Goal: Task Accomplishment & Management: Manage account settings

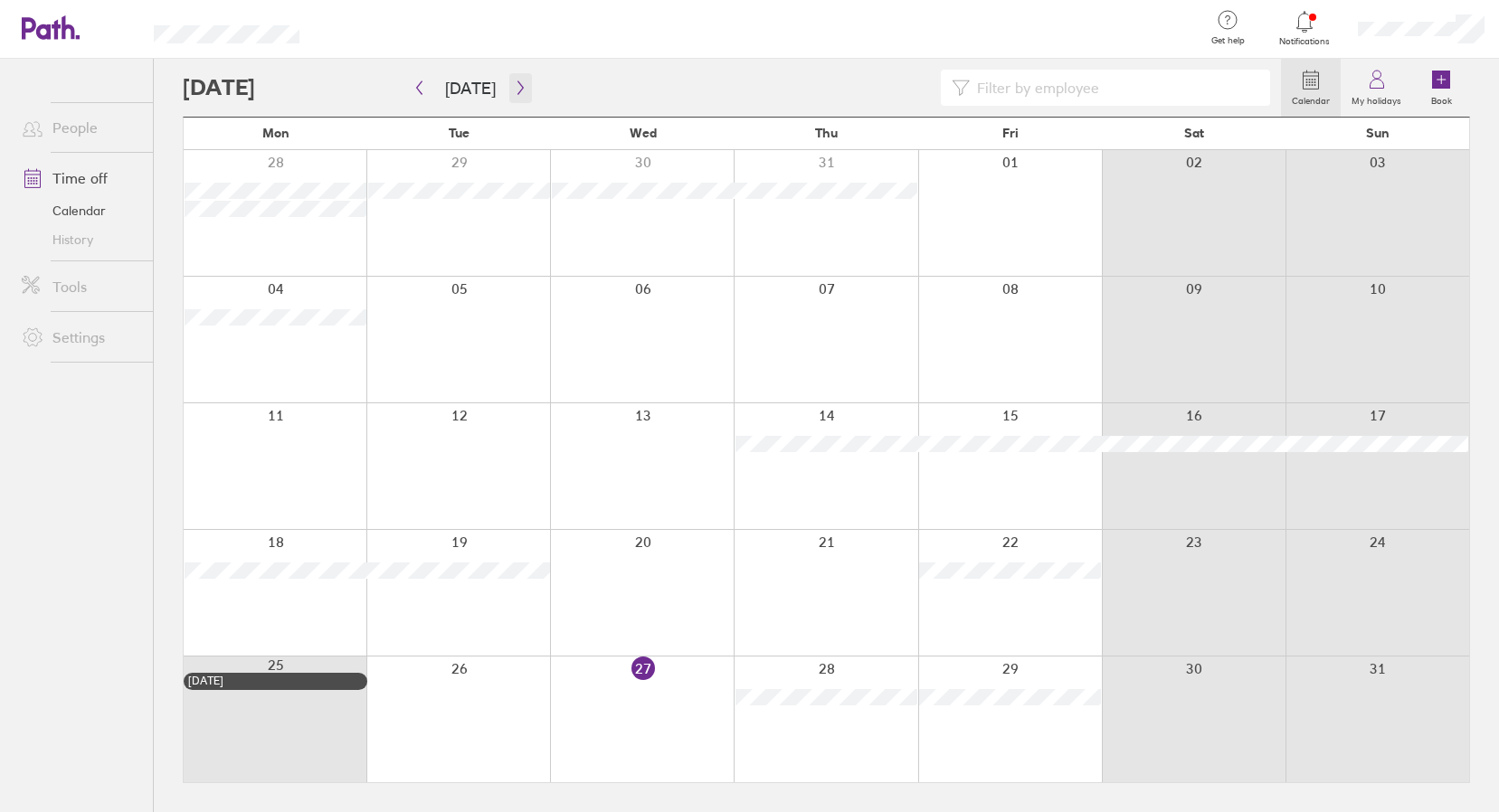
click at [514, 81] on icon "button" at bounding box center [520, 87] width 13 height 14
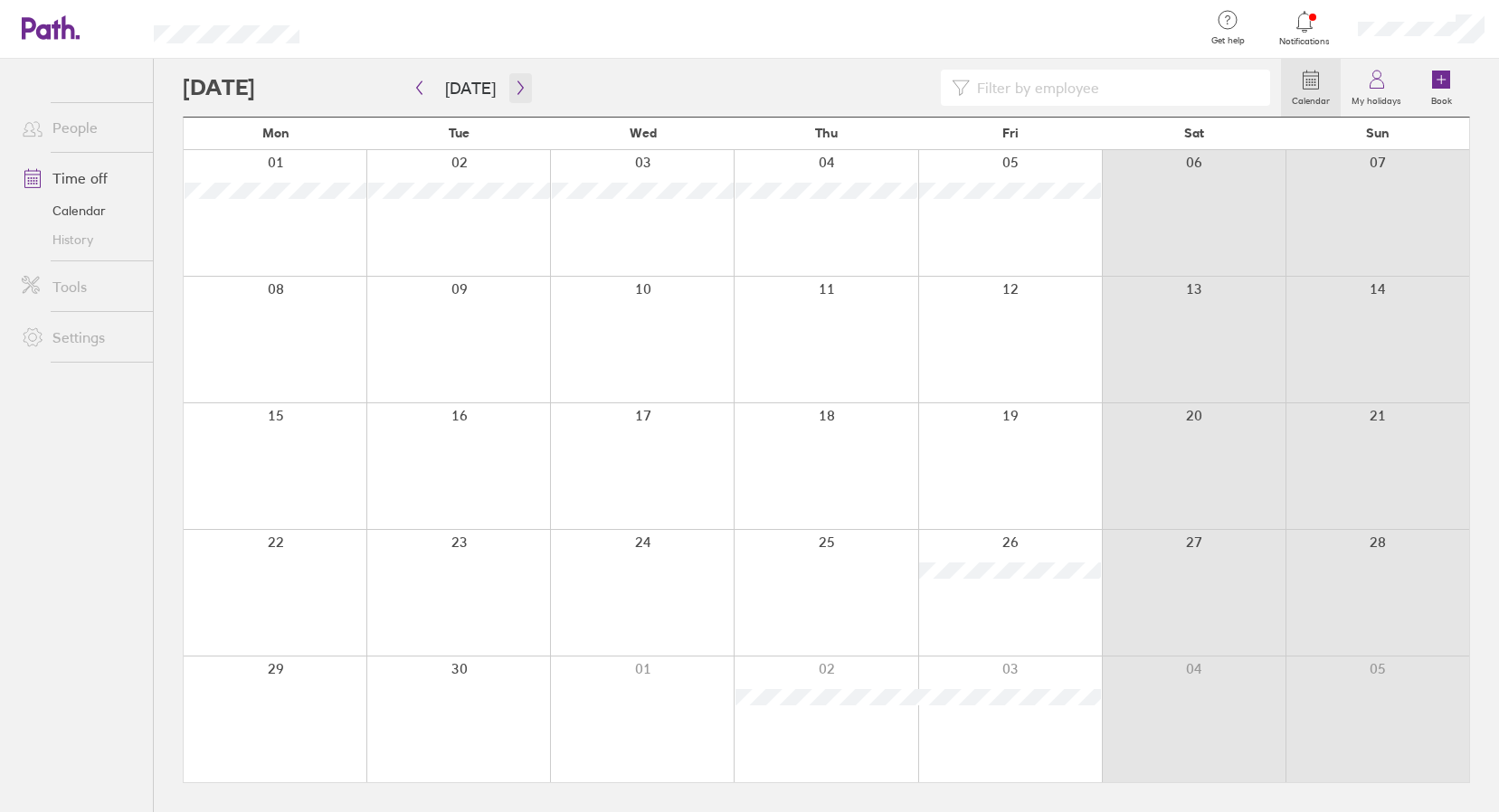
click at [514, 81] on icon "button" at bounding box center [520, 87] width 13 height 14
click at [517, 81] on icon "button" at bounding box center [520, 88] width 6 height 13
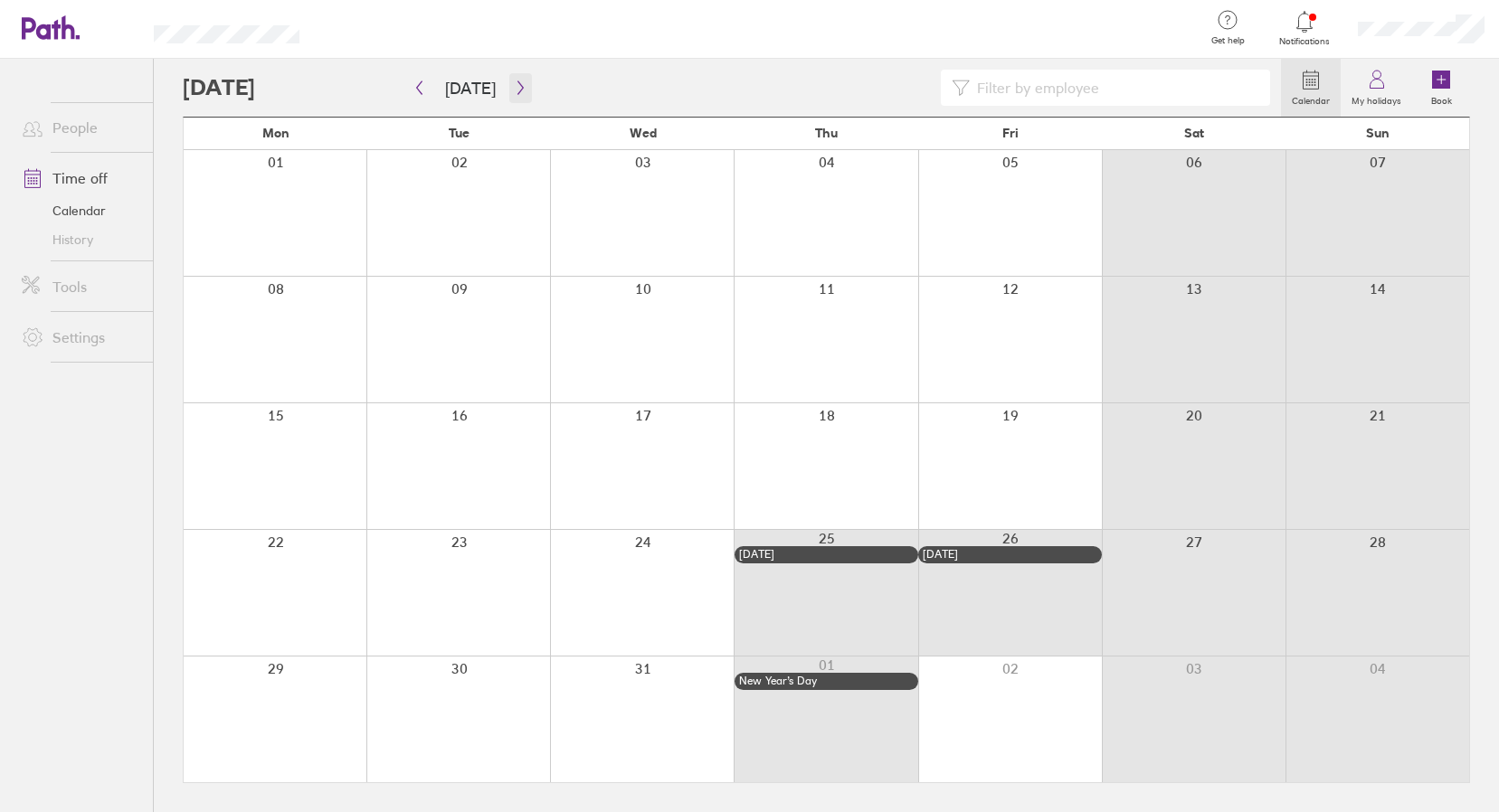
click at [517, 81] on icon "button" at bounding box center [520, 88] width 6 height 13
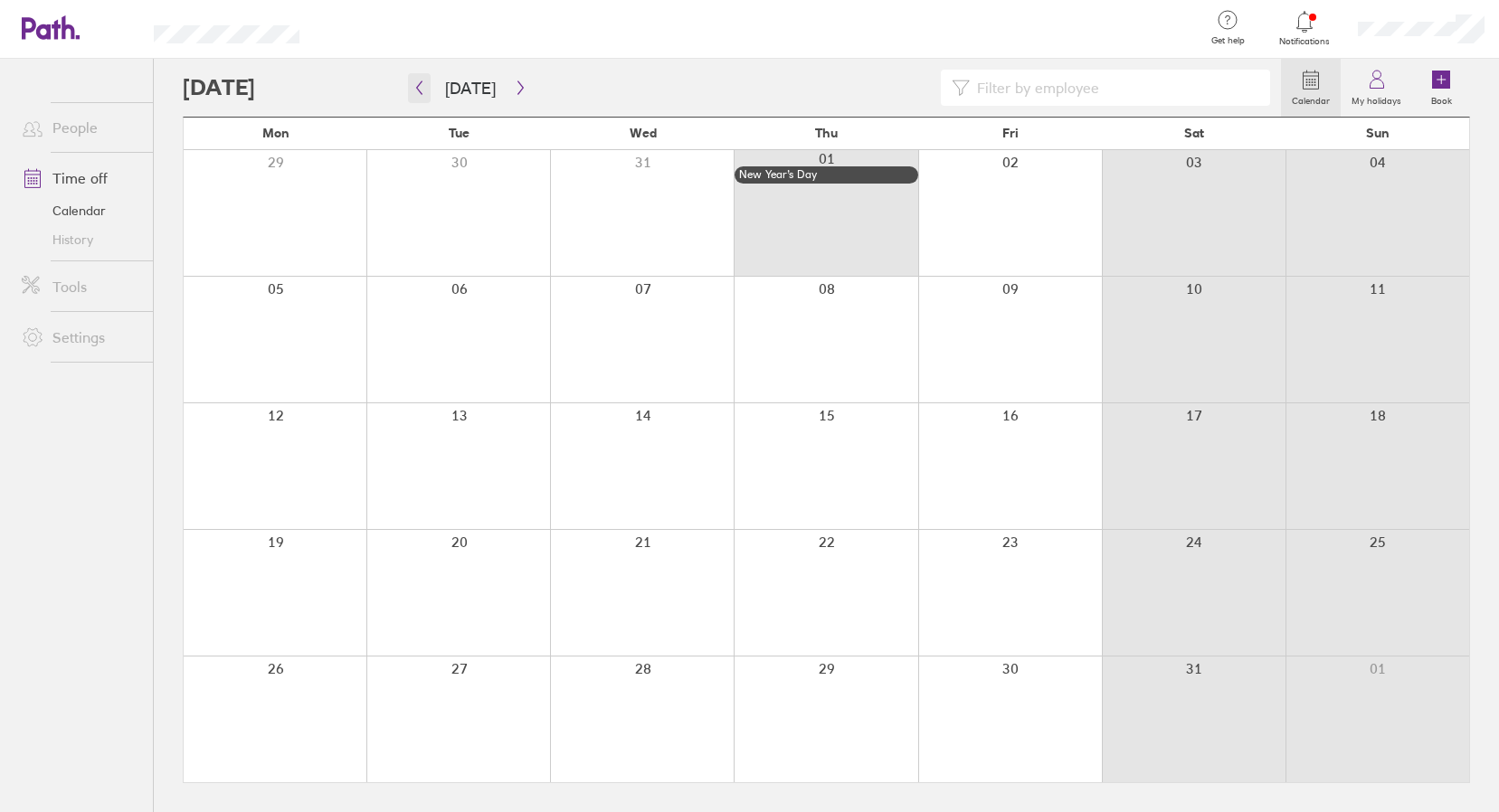
click at [418, 88] on icon "button" at bounding box center [419, 87] width 13 height 14
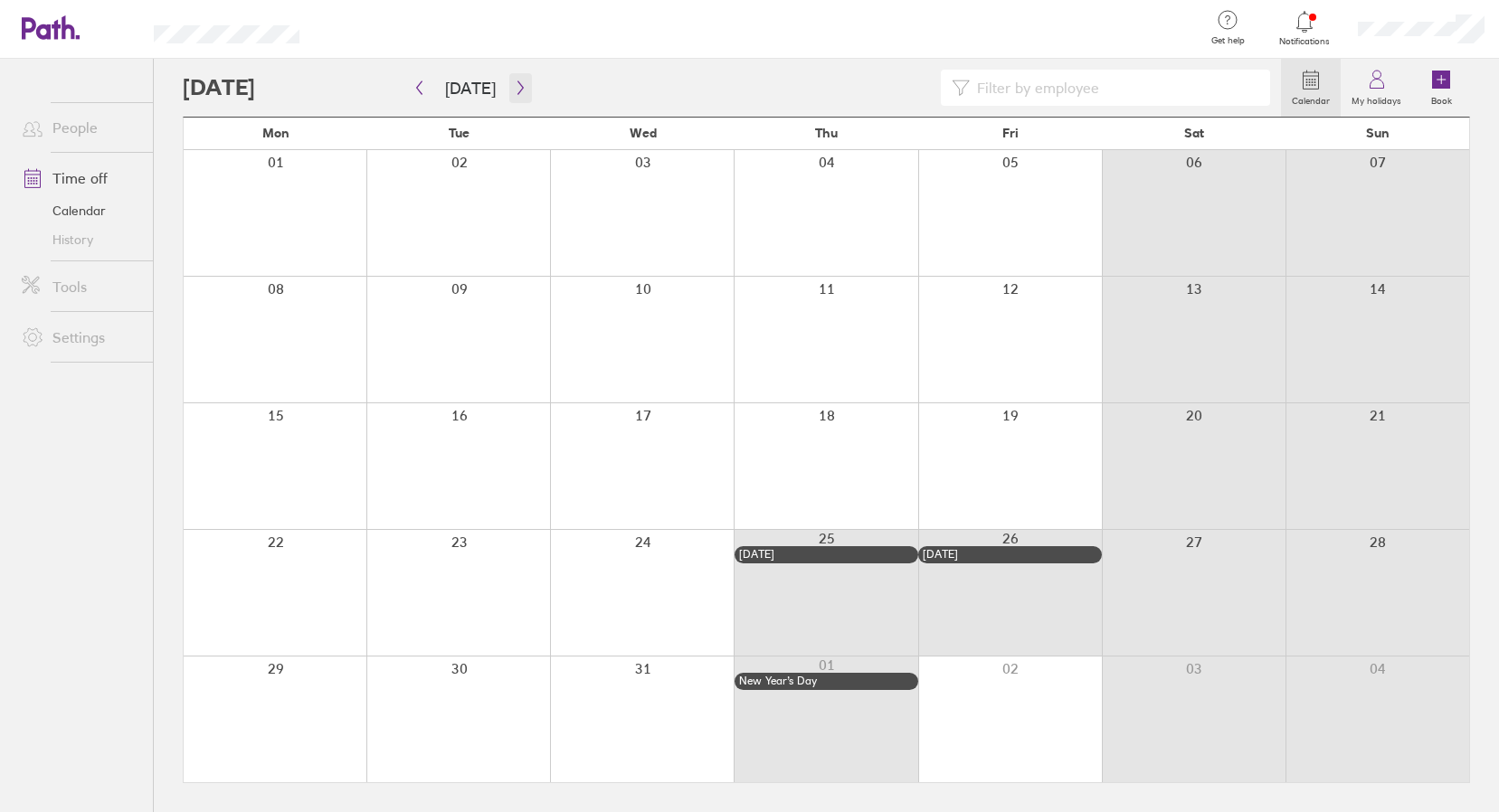
click at [514, 87] on icon "button" at bounding box center [520, 87] width 13 height 14
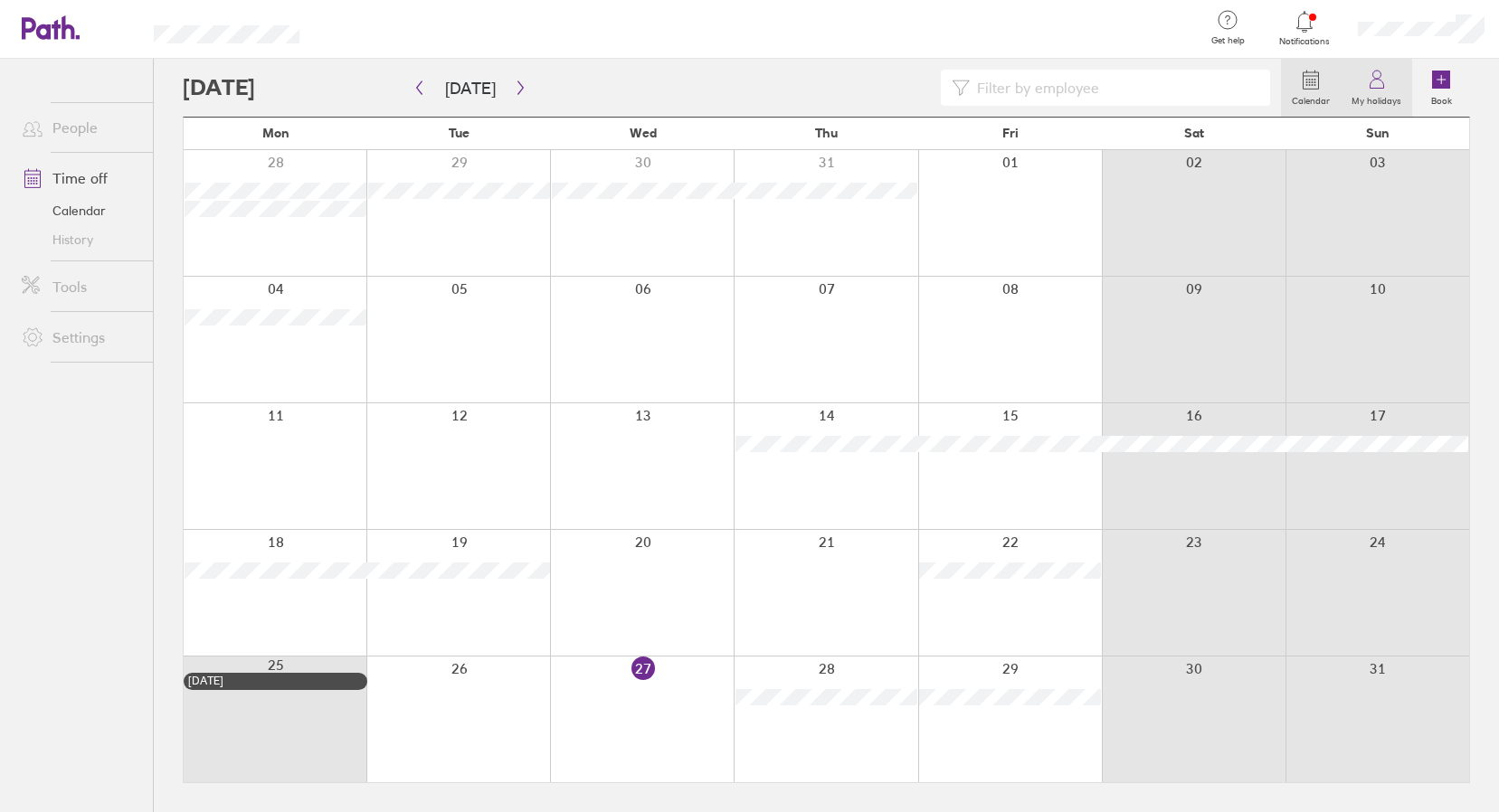
click at [1377, 79] on circle at bounding box center [1376, 74] width 9 height 9
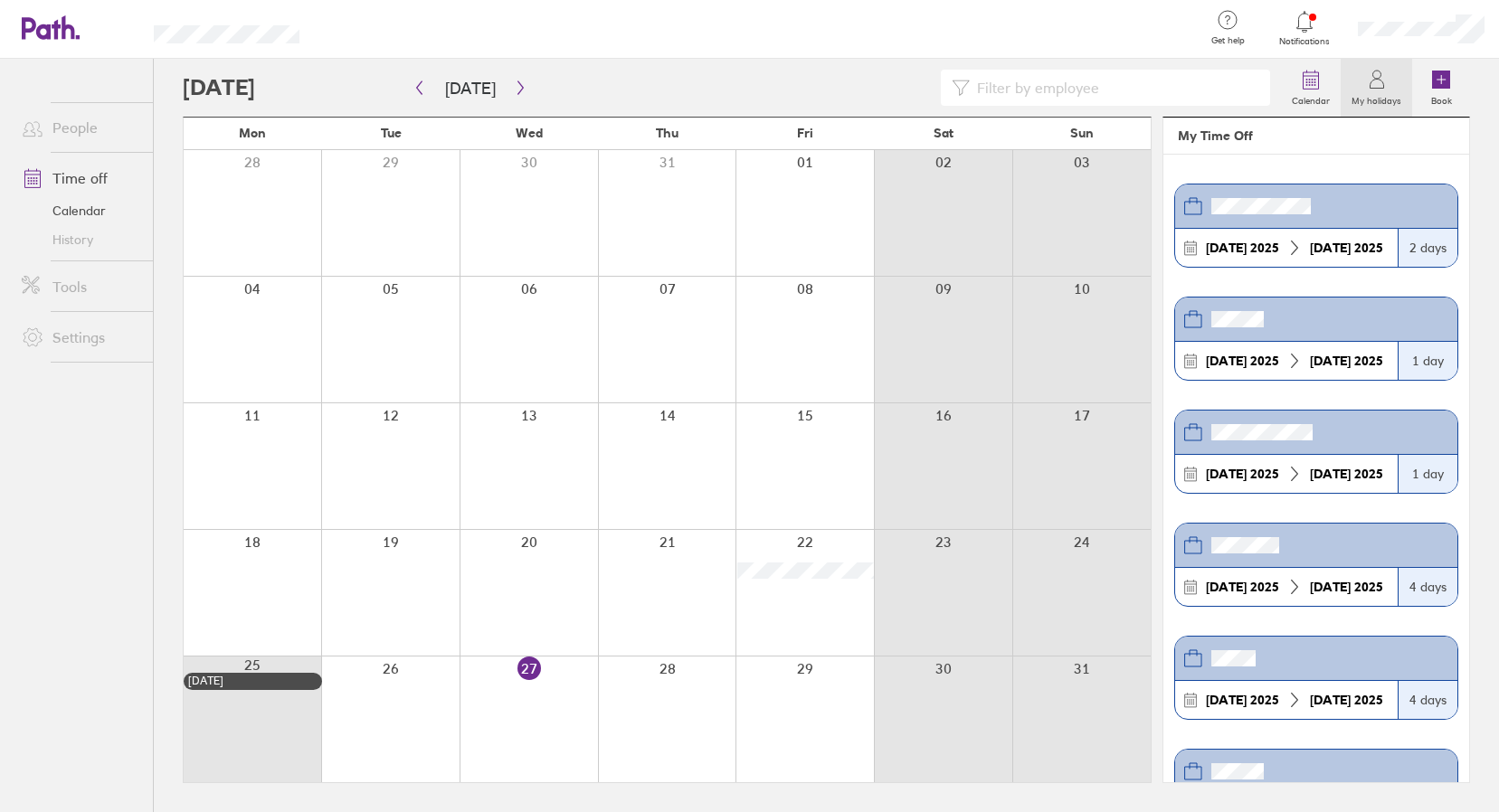
click at [1360, 91] on label "My holidays" at bounding box center [1376, 98] width 71 height 16
click at [82, 212] on link "Calendar" at bounding box center [81, 210] width 146 height 29
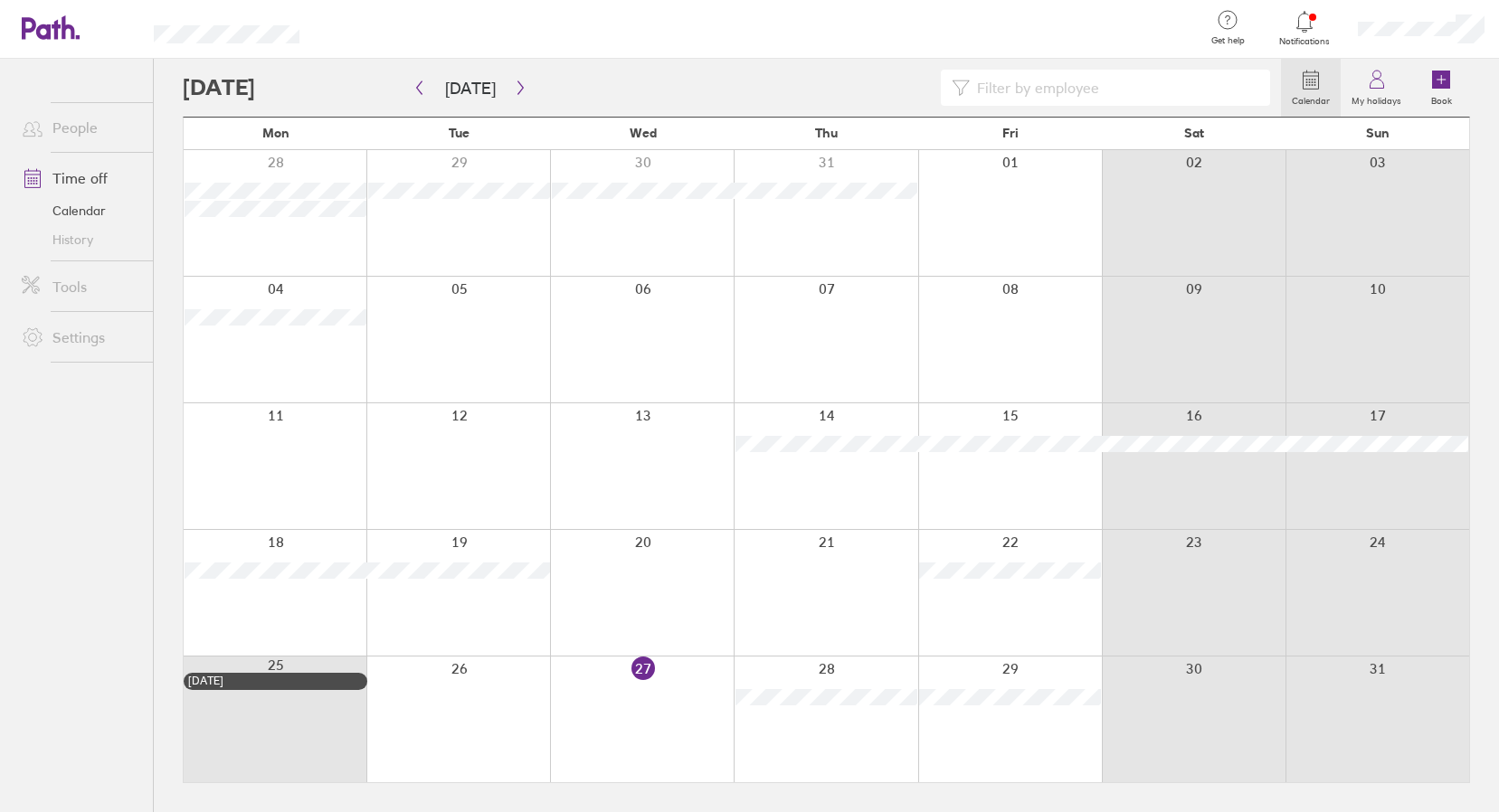
click at [81, 181] on link "Time off" at bounding box center [81, 178] width 146 height 36
click at [1425, 81] on link "Book" at bounding box center [1440, 87] width 58 height 58
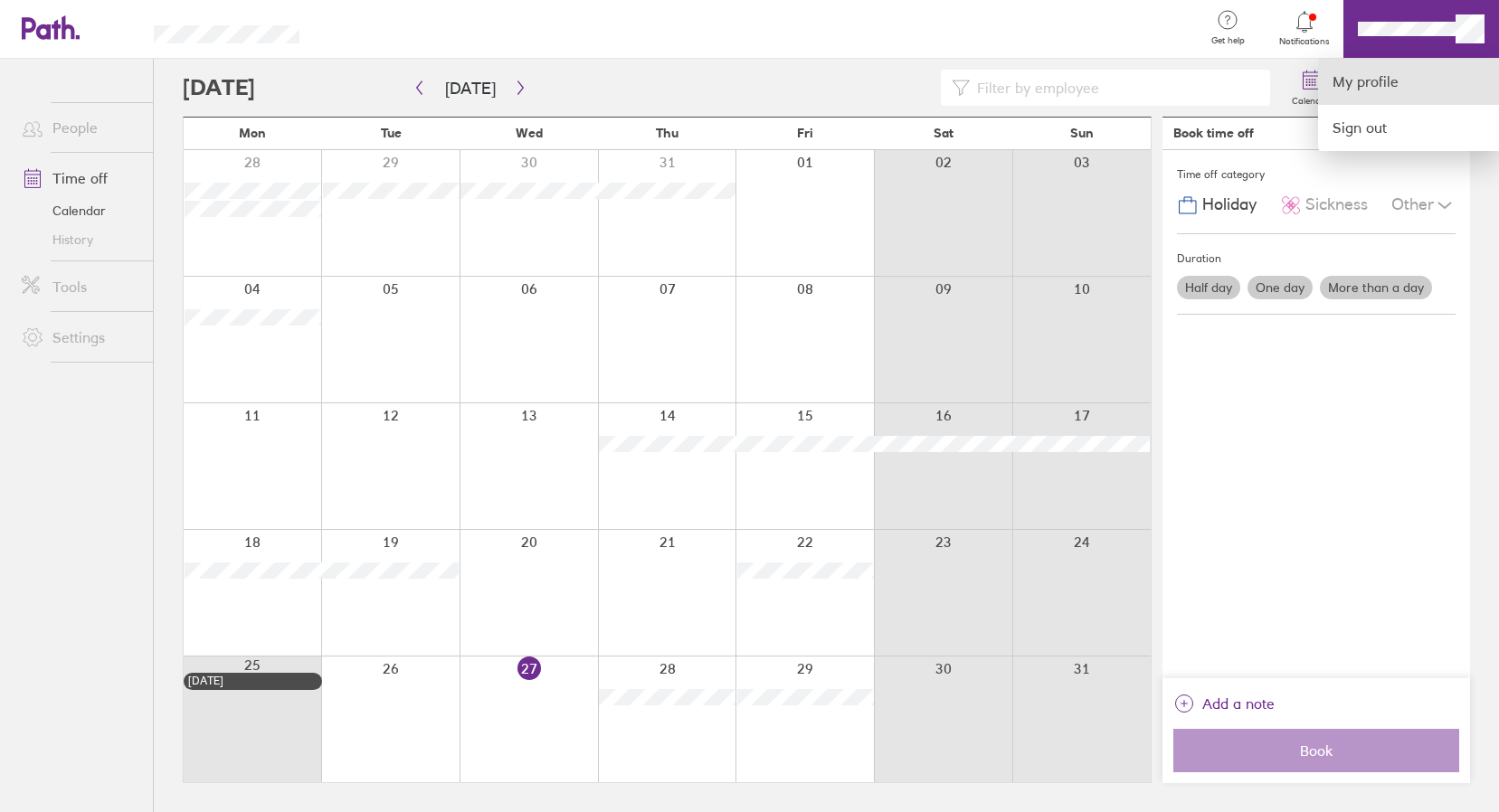
click at [1396, 88] on link "My profile" at bounding box center [1408, 81] width 181 height 46
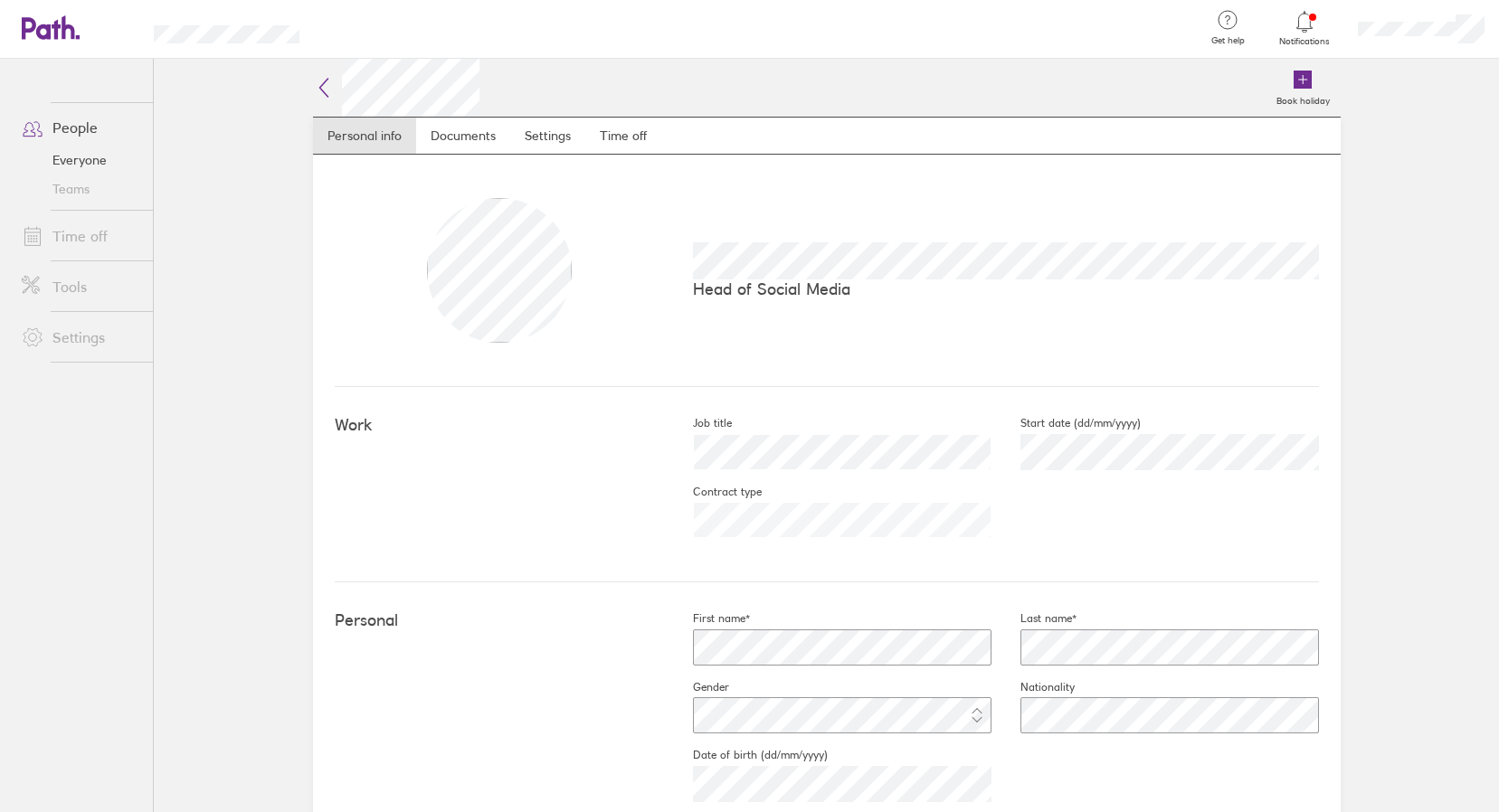
click at [88, 241] on link "Time off" at bounding box center [81, 236] width 146 height 36
click at [623, 137] on link "Time off" at bounding box center [623, 135] width 76 height 36
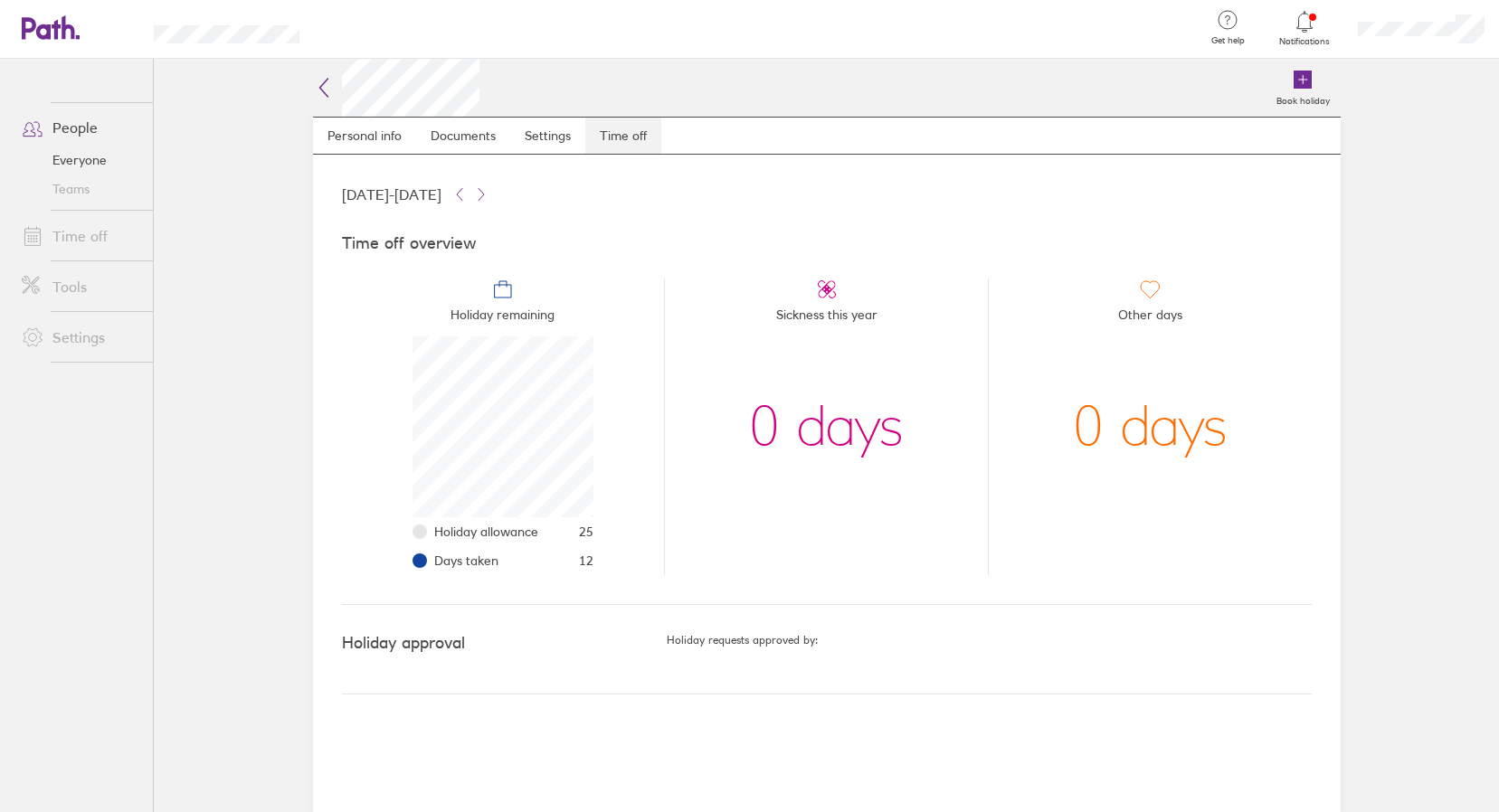
scroll to position [181, 181]
